Goal: Transaction & Acquisition: Purchase product/service

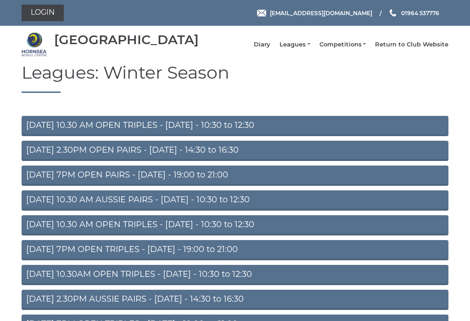
click at [42, 13] on link "Login" at bounding box center [43, 13] width 42 height 17
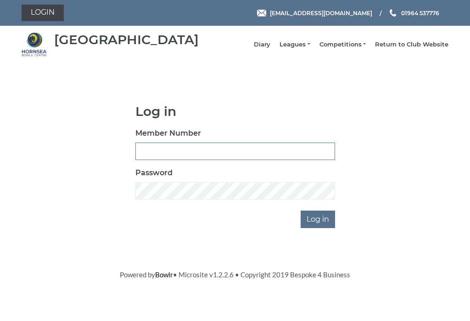
type input "0046"
click at [319, 226] on input "Log in" at bounding box center [318, 218] width 34 height 17
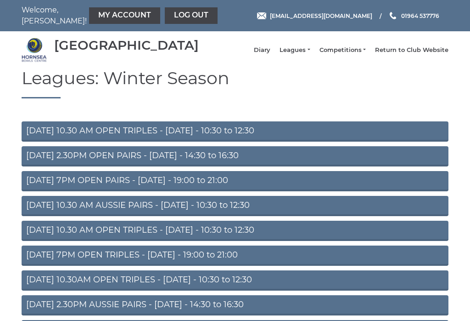
click at [89, 19] on link "My Account" at bounding box center [124, 15] width 71 height 17
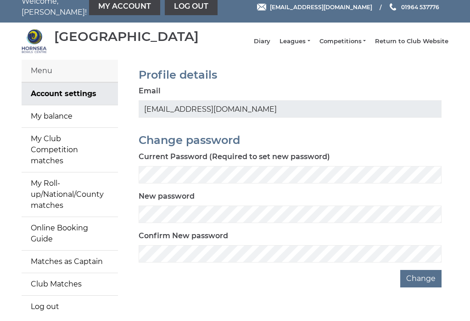
scroll to position [9, 0]
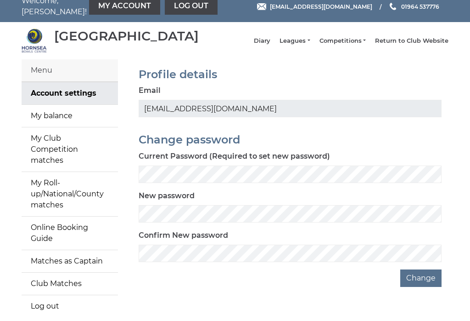
click at [42, 122] on link "My balance" at bounding box center [70, 116] width 96 height 22
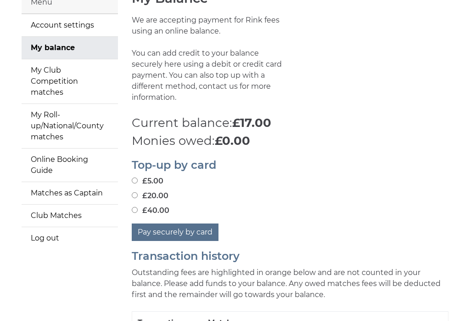
scroll to position [75, 0]
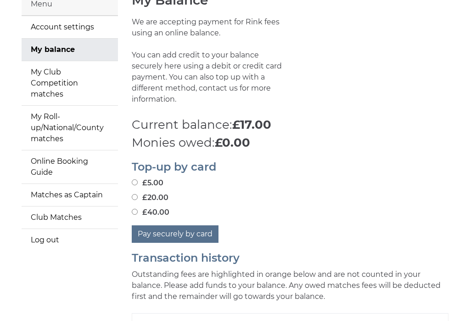
click at [138, 209] on input "£40.00" at bounding box center [135, 212] width 6 height 6
radio input "true"
click at [161, 231] on button "Pay securely by card" at bounding box center [175, 233] width 87 height 17
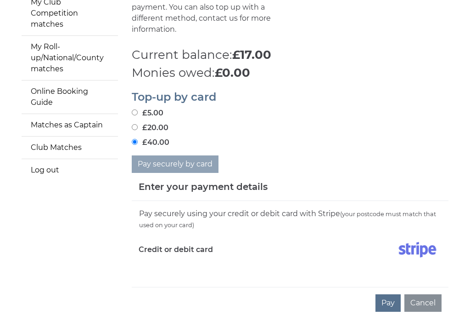
scroll to position [148, 0]
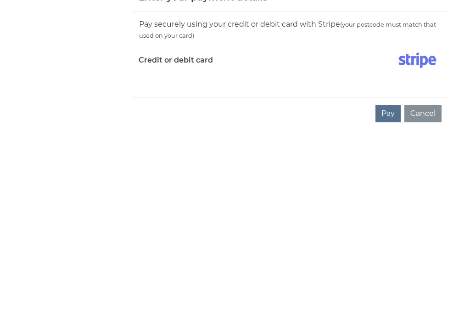
click at [389, 291] on button "Pay" at bounding box center [388, 299] width 25 height 17
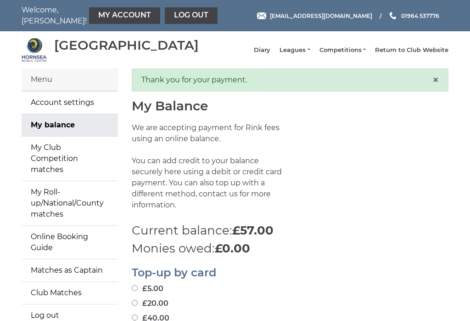
click at [165, 18] on link "Log out" at bounding box center [191, 15] width 53 height 17
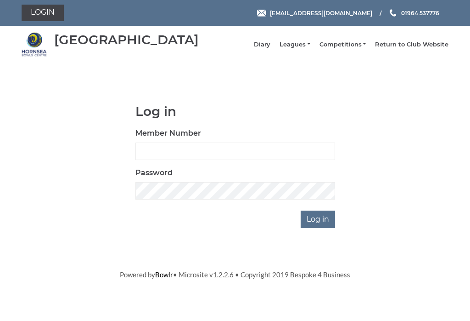
click at [307, 45] on link "Leagues" at bounding box center [295, 44] width 30 height 8
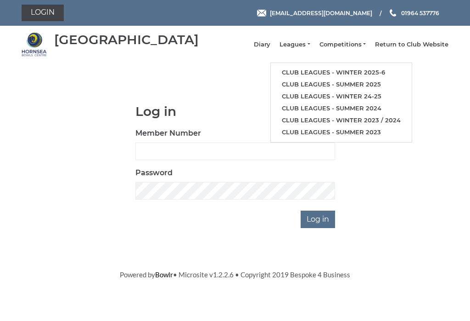
click at [357, 75] on link "Club leagues - Winter 2025-6" at bounding box center [341, 73] width 141 height 12
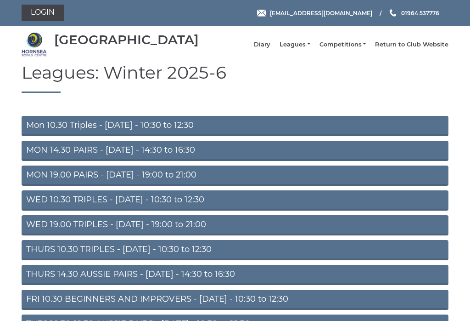
click at [32, 157] on link "MON 14.30 PAIRS - [DATE] - 14:30 to 16:30" at bounding box center [235, 151] width 427 height 20
click at [36, 207] on link "WED 10.30 TRIPLES - [DATE] - 10:30 to 12:30" at bounding box center [235, 200] width 427 height 20
click at [33, 234] on link "WED 19.00 TRIPLES - [DATE] - 19:00 to 21:00" at bounding box center [235, 225] width 427 height 20
click at [33, 259] on link "THURS 10.30 TRIPLES - [DATE] - 10:30 to 12:30" at bounding box center [235, 250] width 427 height 20
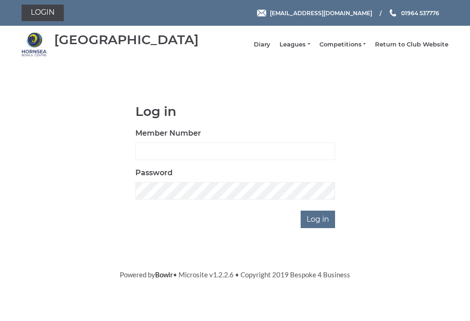
click at [308, 46] on link "Leagues" at bounding box center [295, 44] width 30 height 8
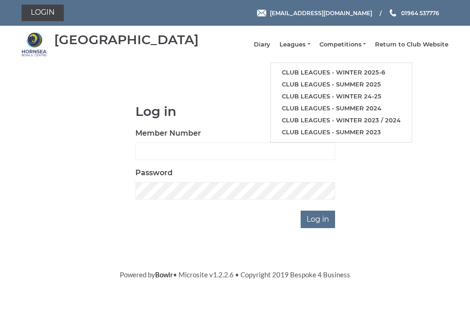
click at [385, 73] on link "Club leagues - Winter 2025-6" at bounding box center [341, 73] width 141 height 12
